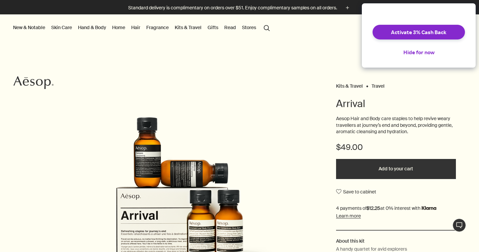
click at [184, 29] on link "Kits & Travel" at bounding box center [187, 27] width 29 height 9
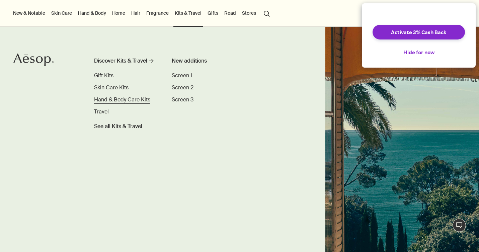
click at [111, 97] on span "Hand & Body Care Kits" at bounding box center [122, 99] width 56 height 7
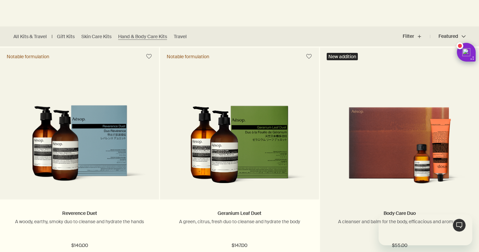
scroll to position [221, 0]
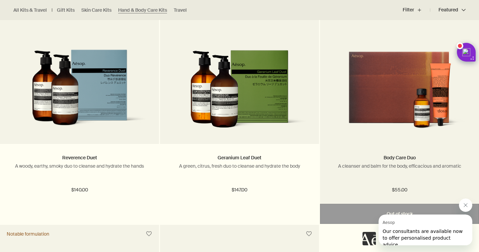
click at [396, 125] on img at bounding box center [399, 92] width 139 height 84
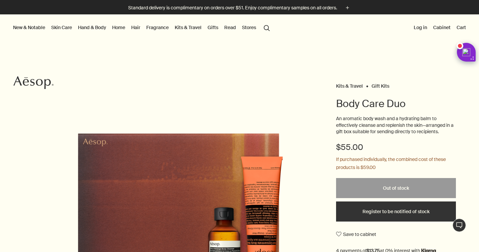
click at [95, 29] on link "Hand & Body" at bounding box center [92, 27] width 31 height 9
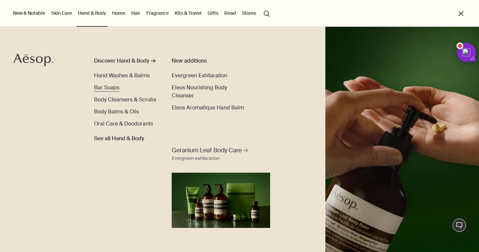
click at [106, 89] on span "Bar Soaps" at bounding box center [106, 87] width 25 height 7
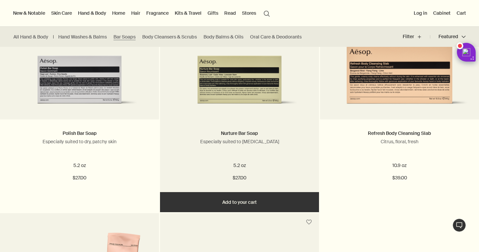
scroll to position [236, 0]
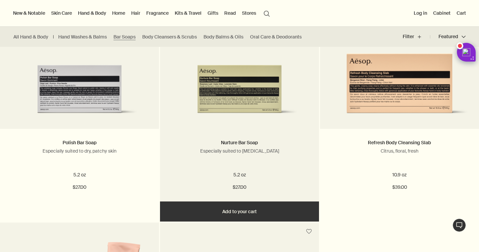
click at [245, 84] on img at bounding box center [239, 76] width 139 height 84
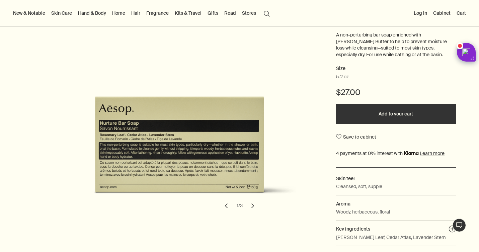
scroll to position [83, 0]
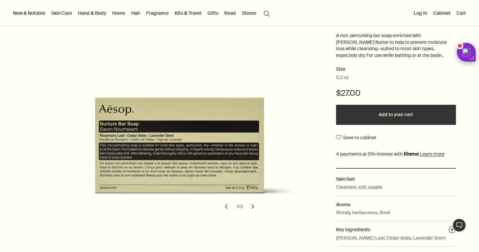
click at [252, 207] on button "chevron" at bounding box center [252, 206] width 15 height 15
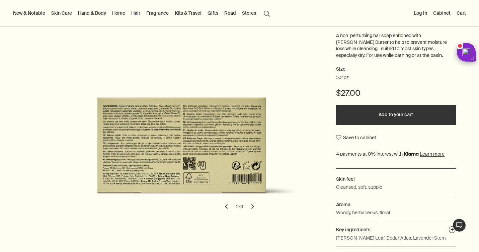
click at [252, 207] on button "chevron" at bounding box center [252, 206] width 15 height 15
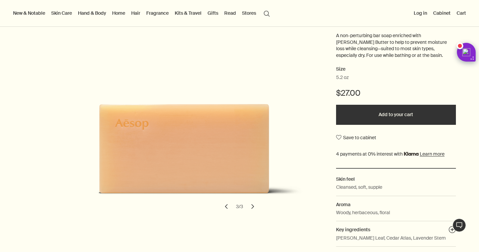
click at [252, 207] on button "chevron" at bounding box center [252, 206] width 15 height 15
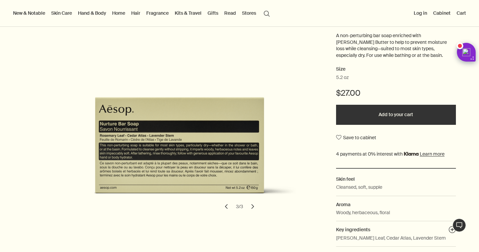
click at [252, 207] on button "chevron" at bounding box center [252, 206] width 15 height 15
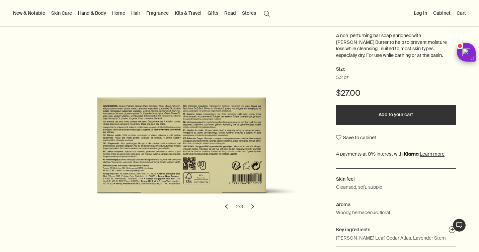
click at [252, 207] on button "chevron" at bounding box center [252, 206] width 15 height 15
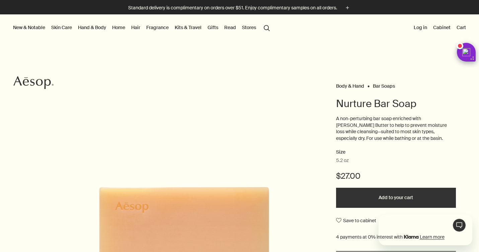
scroll to position [0, 0]
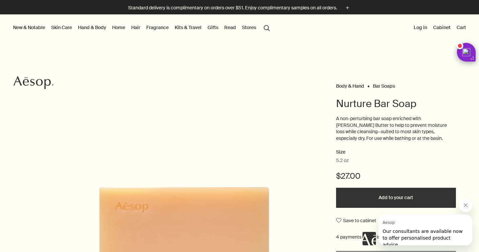
click at [233, 26] on link "Read" at bounding box center [230, 27] width 14 height 9
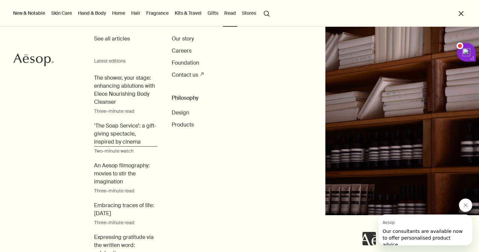
scroll to position [36, 0]
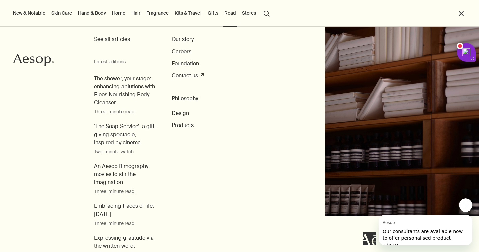
click at [188, 16] on link "Kits & Travel" at bounding box center [187, 13] width 29 height 9
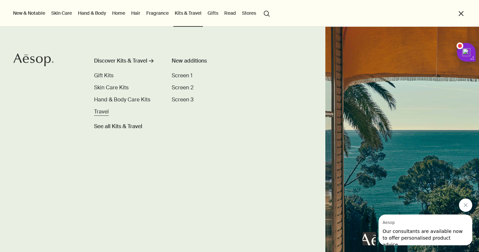
click at [104, 112] on span "Travel" at bounding box center [101, 111] width 15 height 7
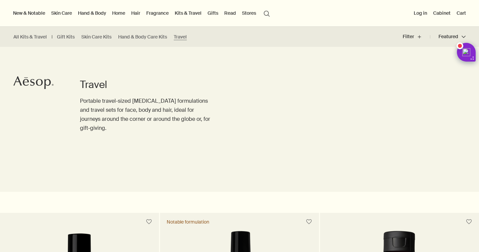
scroll to position [254, 0]
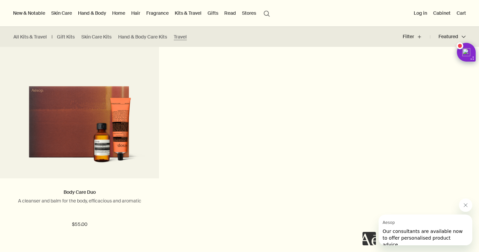
scroll to position [1637, 0]
